Goal: Task Accomplishment & Management: Manage account settings

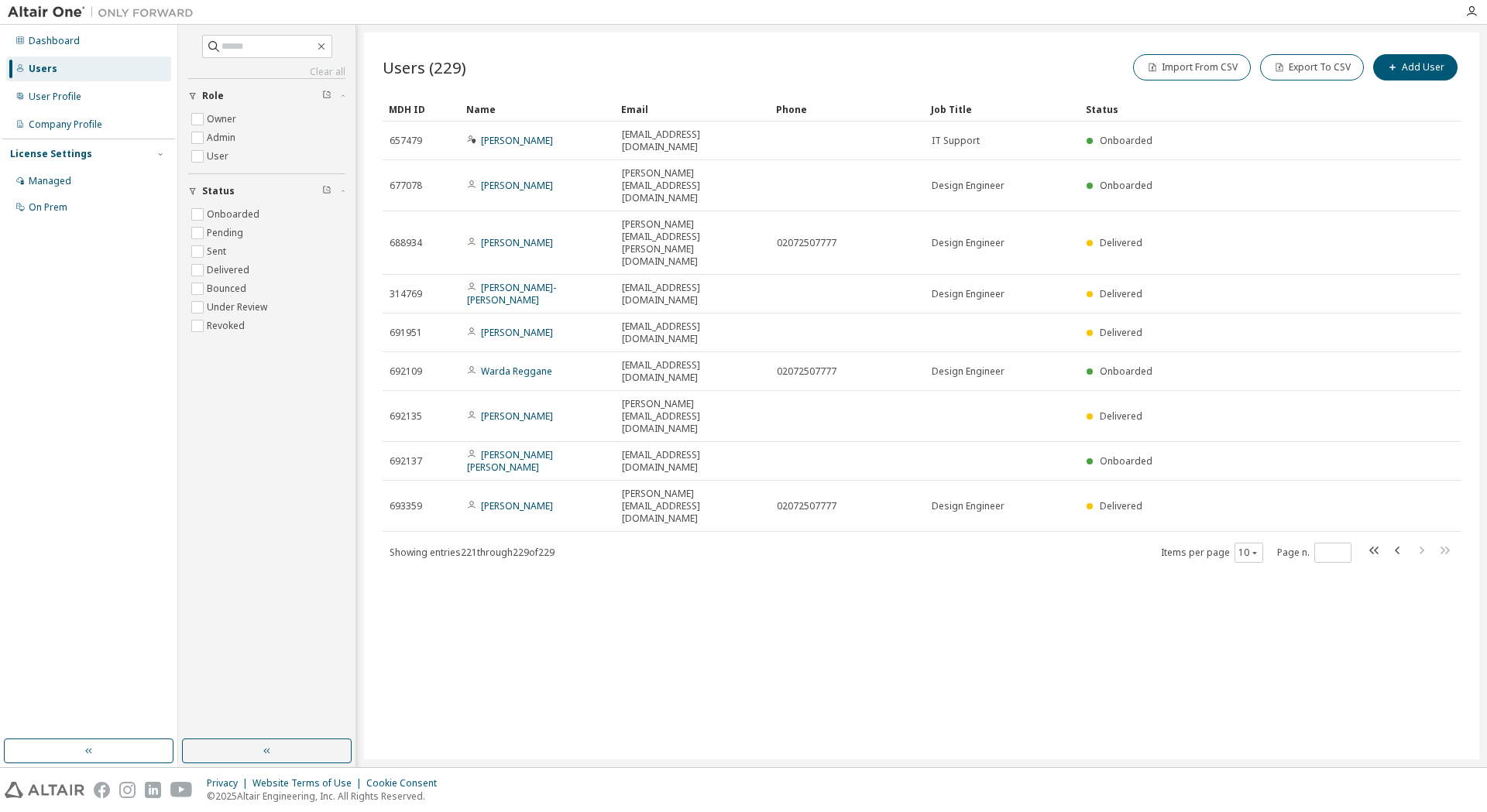
click at [853, 512] on div "Users (229) Import From CSV Export To CSV Add User Clear Load Save Save As Fiel…" at bounding box center [921, 395] width 1115 height 727
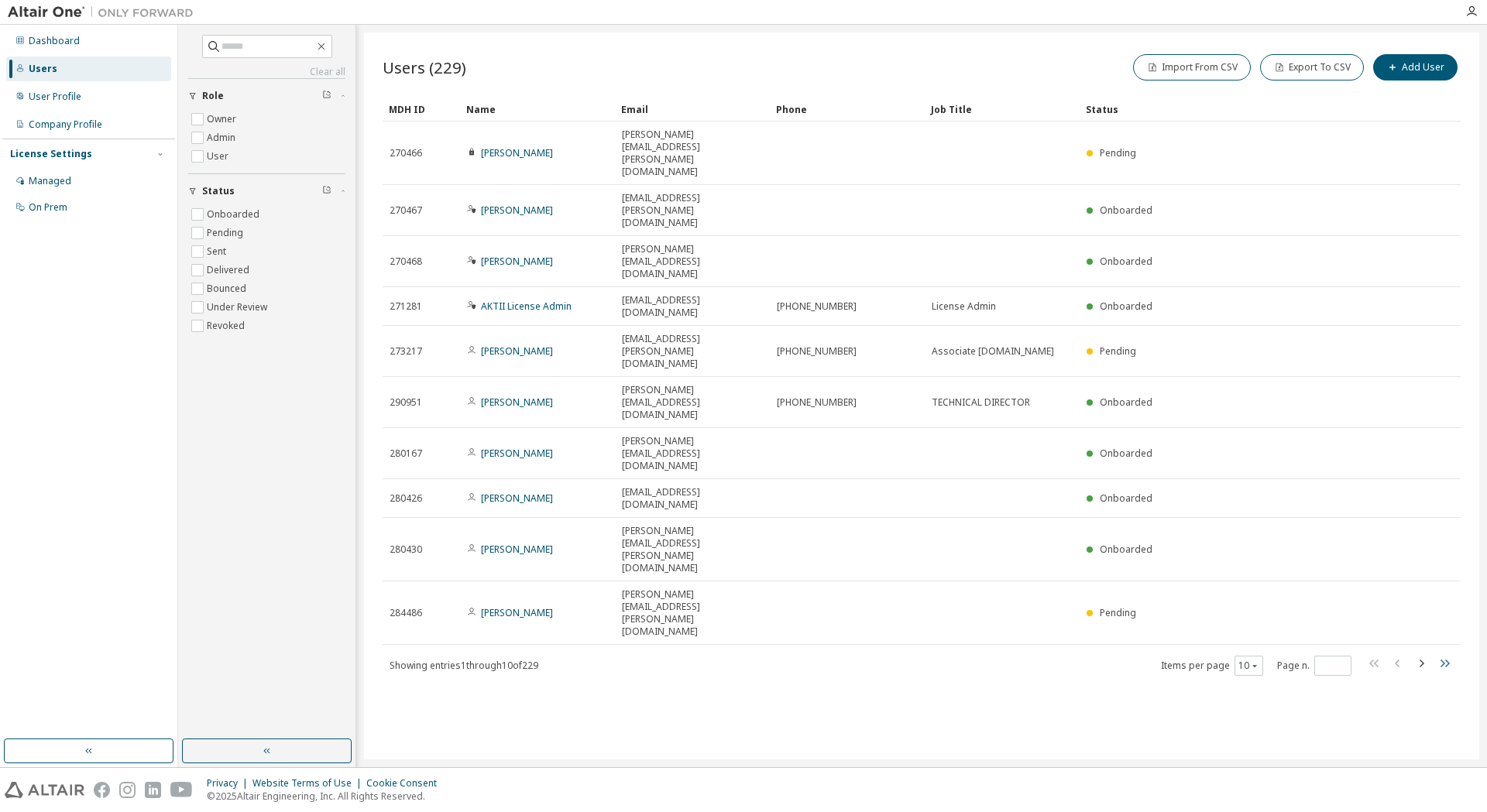
click at [1444, 660] on icon "button" at bounding box center [1445, 663] width 9 height 8
type input "**"
